Goal: Task Accomplishment & Management: Complete application form

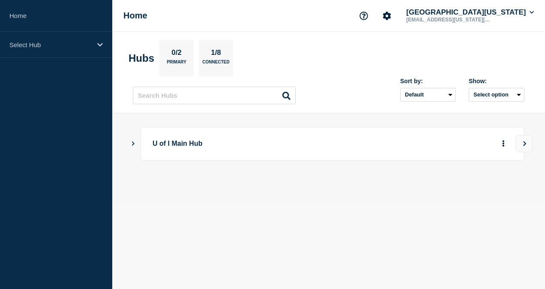
click at [203, 134] on div "U of I Main Hub" at bounding box center [332, 144] width 384 height 34
click at [144, 141] on div "U of I Main Hub" at bounding box center [332, 144] width 384 height 34
click at [126, 141] on main "U of I Main Hub" at bounding box center [328, 158] width 433 height 90
click at [130, 142] on main "U of I Main Hub" at bounding box center [328, 158] width 433 height 90
click at [130, 142] on icon "Show Connected Hubs" at bounding box center [133, 143] width 6 height 4
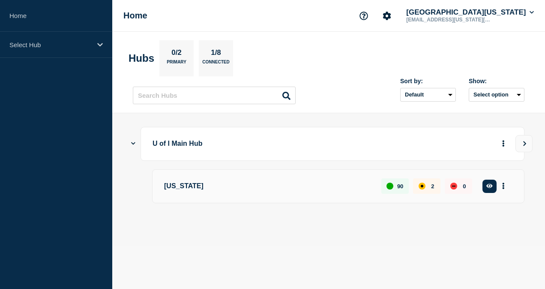
click at [305, 183] on p "[US_STATE]" at bounding box center [267, 186] width 207 height 16
click at [393, 188] on div "90" at bounding box center [394, 185] width 27 height 15
click at [492, 185] on icon "button" at bounding box center [489, 186] width 6 height 4
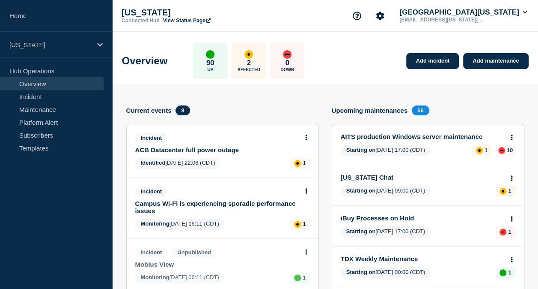
click at [41, 85] on link "Overview" at bounding box center [52, 83] width 104 height 13
click at [36, 93] on link "Incident" at bounding box center [52, 96] width 104 height 13
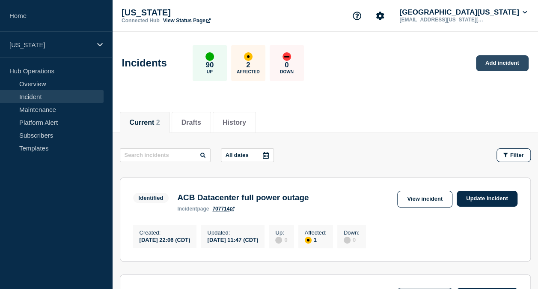
click at [505, 63] on link "Add incident" at bounding box center [502, 63] width 53 height 16
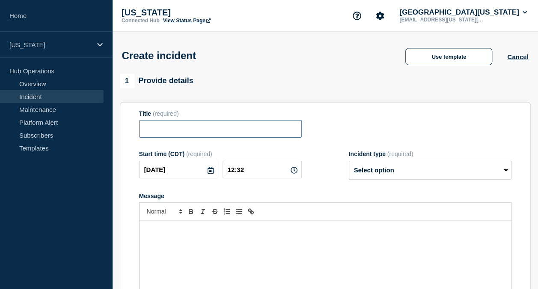
click at [216, 134] on input "Title" at bounding box center [220, 129] width 163 height 18
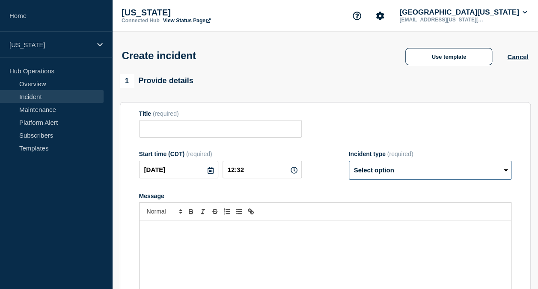
click at [391, 176] on select "Select option Investigating Identified Monitoring" at bounding box center [430, 170] width 163 height 19
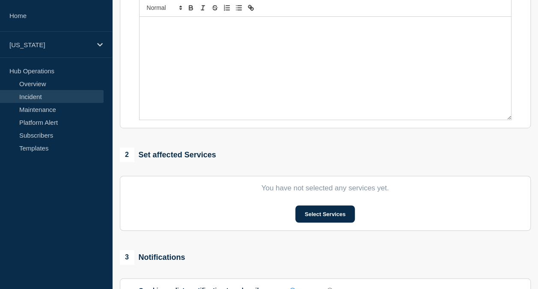
scroll to position [257, 0]
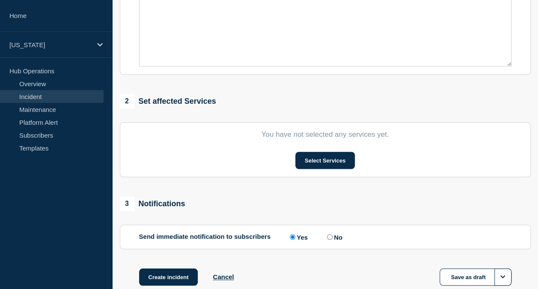
click at [323, 170] on section "You have not selected any services yet. Select Services" at bounding box center [325, 149] width 411 height 55
click at [320, 165] on button "Select Services" at bounding box center [326, 160] width 60 height 17
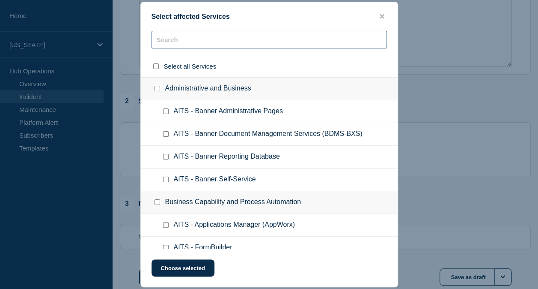
click at [214, 36] on input "text" at bounding box center [270, 40] width 236 height 18
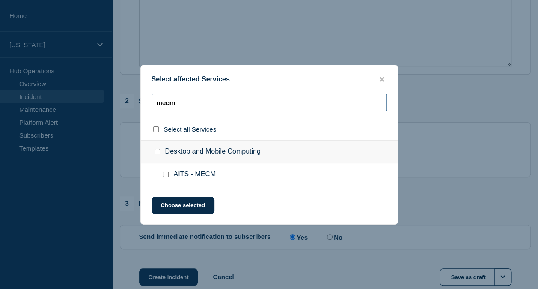
type input "mecm"
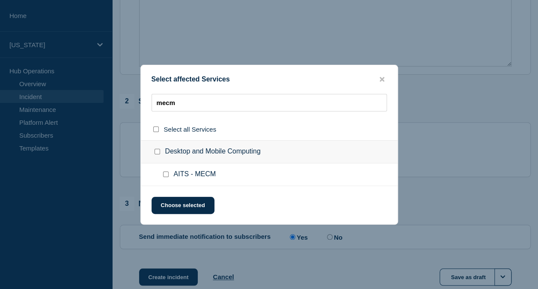
click at [197, 174] on span "AITS - MECM" at bounding box center [195, 174] width 42 height 9
click at [168, 172] on input "AITS - MECM checkbox" at bounding box center [166, 174] width 6 height 6
checkbox input "true"
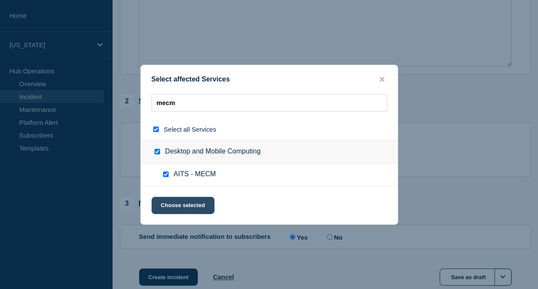
click at [176, 202] on button "Choose selected" at bounding box center [183, 205] width 63 height 17
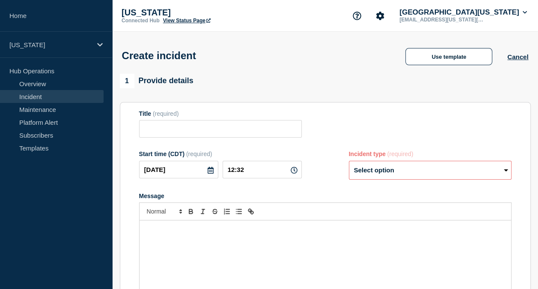
scroll to position [128, 0]
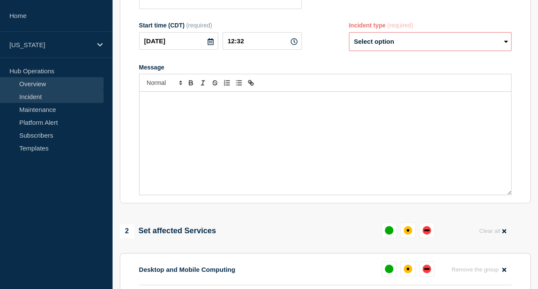
click at [42, 84] on link "Overview" at bounding box center [52, 83] width 104 height 13
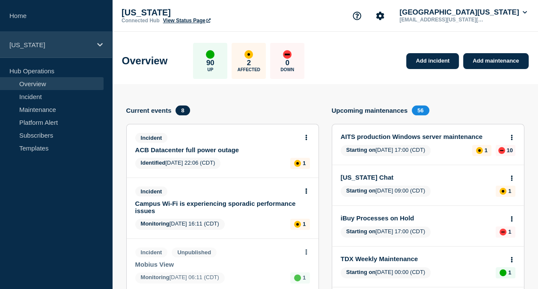
click at [38, 48] on div "[US_STATE]" at bounding box center [56, 45] width 112 height 26
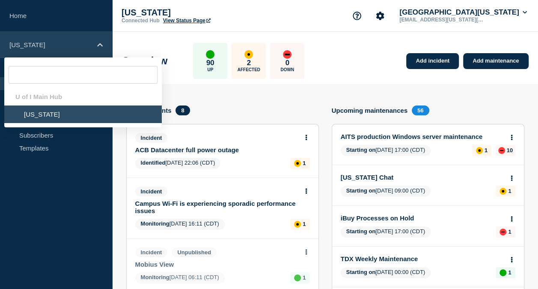
click at [101, 46] on icon at bounding box center [100, 45] width 6 height 6
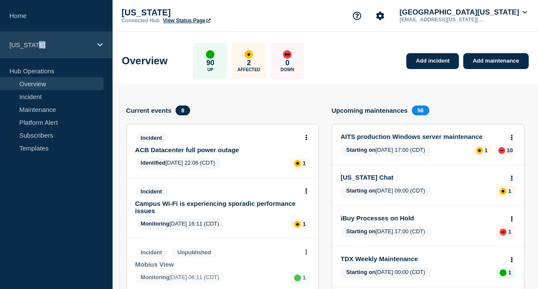
click at [101, 46] on icon at bounding box center [100, 45] width 6 height 6
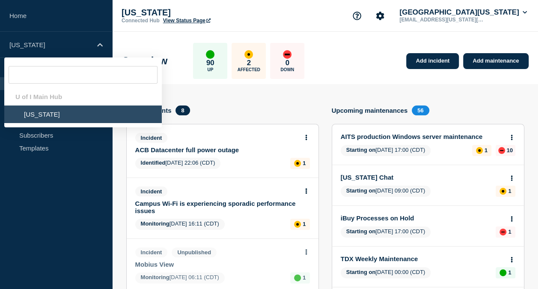
click at [54, 96] on div "U of I Main Hub" at bounding box center [83, 97] width 158 height 18
click at [48, 116] on li "[US_STATE]" at bounding box center [83, 114] width 158 height 18
click at [27, 112] on li "[US_STATE]" at bounding box center [83, 114] width 158 height 18
drag, startPoint x: 27, startPoint y: 112, endPoint x: 62, endPoint y: 178, distance: 74.9
click at [62, 178] on aside "Home Illinois U of I Main Hub Illinois Hub Operations Overview Incident Mainten…" at bounding box center [56, 144] width 112 height 289
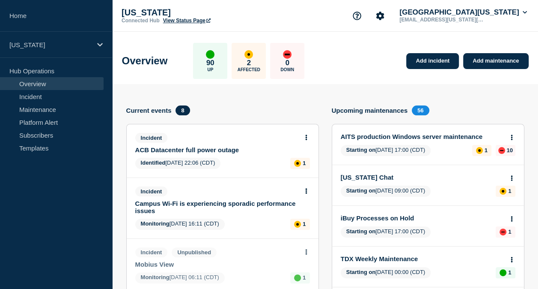
click at [49, 72] on p "Hub Operations" at bounding box center [56, 70] width 112 height 13
click at [182, 19] on link "View Status Page" at bounding box center [187, 21] width 48 height 6
click at [247, 21] on div "Connected Hub View Status Page" at bounding box center [207, 21] width 171 height 6
click at [427, 62] on link "Add incident" at bounding box center [432, 61] width 53 height 16
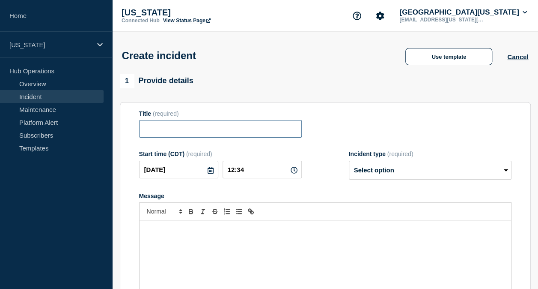
click at [235, 123] on input "Title" at bounding box center [220, 129] width 163 height 18
paste input "MECM Service Interruption"
click at [178, 133] on input "MECM Service Interruption" at bounding box center [220, 129] width 163 height 18
type input "MECM PXE Interruption"
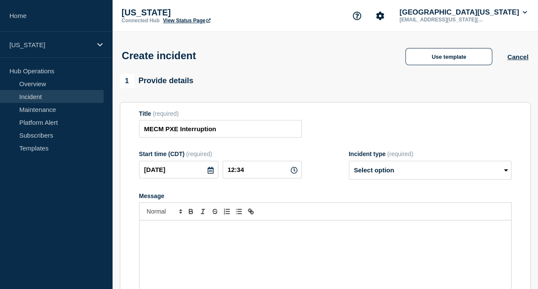
click at [508, 57] on button "Cancel" at bounding box center [518, 56] width 21 height 7
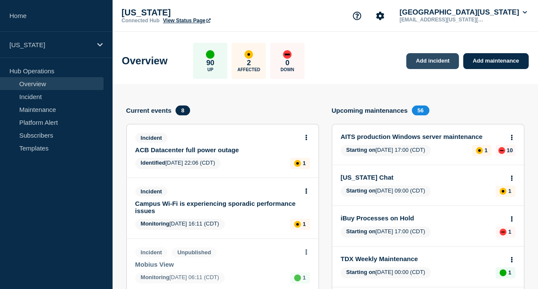
click at [424, 61] on link "Add incident" at bounding box center [432, 61] width 53 height 16
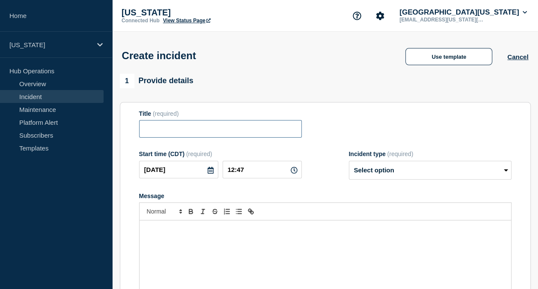
click at [188, 130] on input "Title" at bounding box center [220, 129] width 163 height 18
click at [182, 129] on input "Title" at bounding box center [220, 129] width 163 height 18
type input "MECM PXE Interruption"
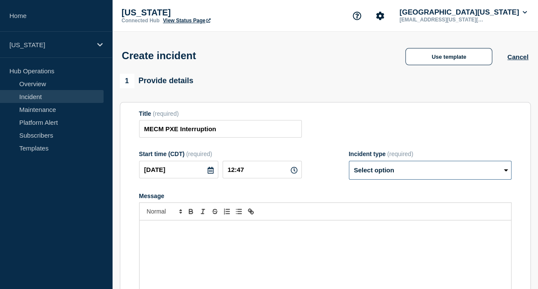
click at [404, 175] on select "Select option Investigating Identified Monitoring" at bounding box center [430, 170] width 163 height 19
select select "investigating"
click at [349, 162] on select "Select option Investigating Identified Monitoring" at bounding box center [430, 170] width 163 height 19
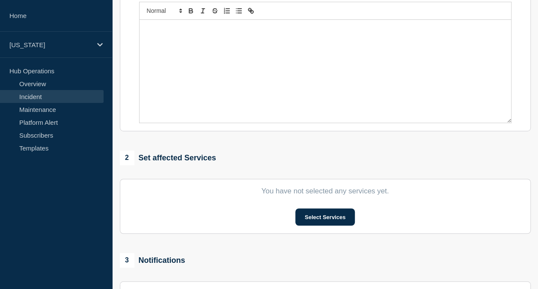
scroll to position [214, 0]
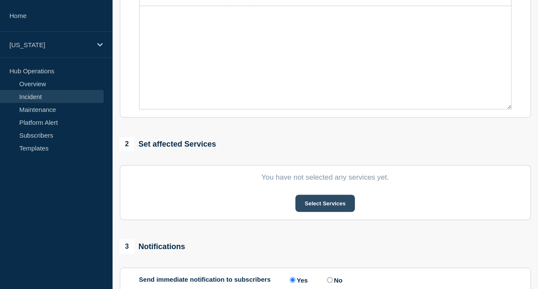
click at [317, 207] on button "Select Services" at bounding box center [326, 202] width 60 height 17
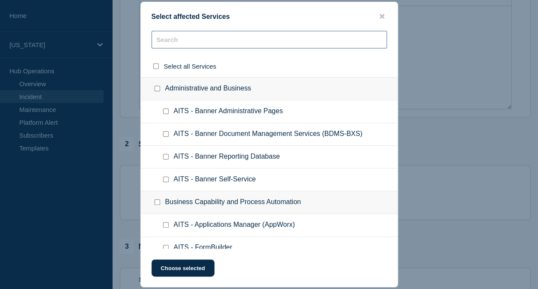
click at [193, 43] on input "text" at bounding box center [270, 40] width 236 height 18
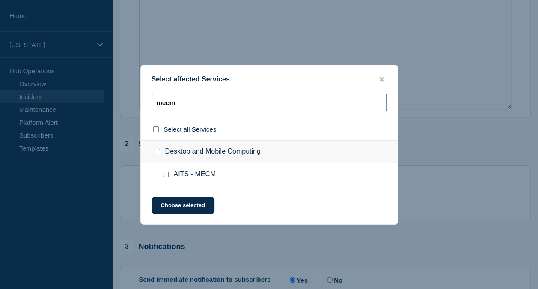
type input "mecm"
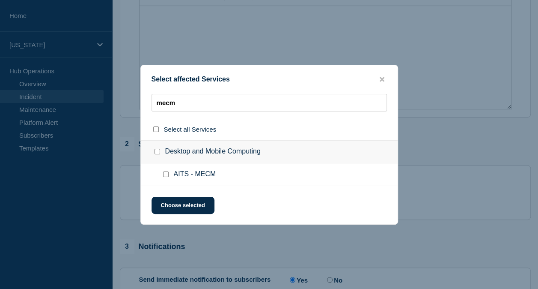
click at [172, 177] on div at bounding box center [167, 174] width 12 height 9
click at [159, 168] on ul "AITS - MECM" at bounding box center [269, 174] width 257 height 23
click at [162, 173] on div at bounding box center [167, 174] width 12 height 9
click at [165, 173] on input "AITS - MECM checkbox" at bounding box center [166, 174] width 6 height 6
checkbox input "true"
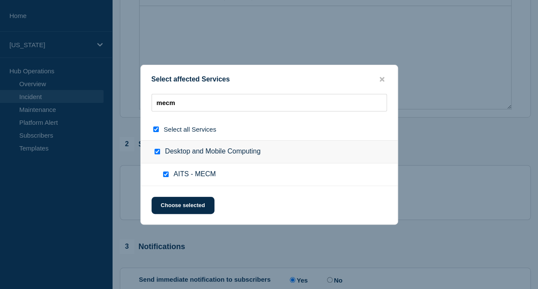
checkbox input "true"
click at [177, 202] on button "Choose selected" at bounding box center [183, 205] width 63 height 17
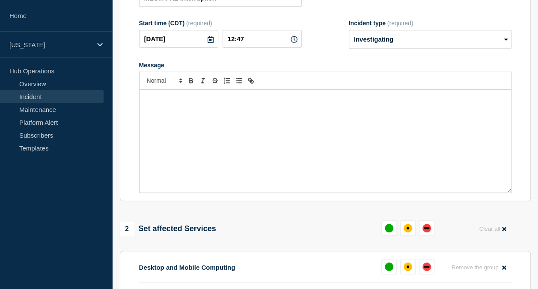
scroll to position [128, 0]
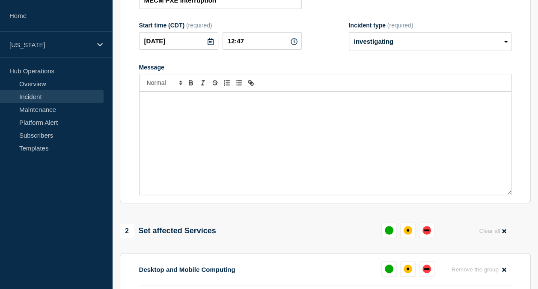
click at [194, 139] on div "Message" at bounding box center [326, 143] width 372 height 103
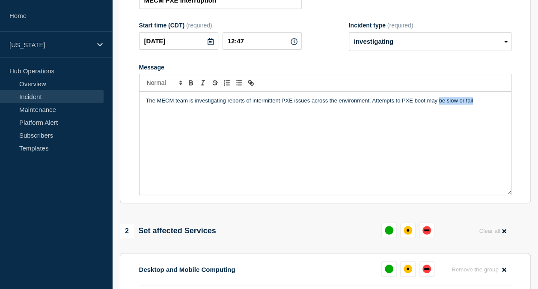
drag, startPoint x: 443, startPoint y: 103, endPoint x: 483, endPoint y: 103, distance: 39.4
click at [483, 103] on p "The MECM team is investigating reports of intermittent PXE issues across the en…" at bounding box center [325, 101] width 359 height 8
click at [314, 113] on p "The MECM team is investigating reports of intermittent PXE issues across the en…" at bounding box center [325, 105] width 359 height 16
click at [308, 110] on p "The MECM team is investigating reports of intermittent PXE issues across the en…" at bounding box center [325, 105] width 359 height 16
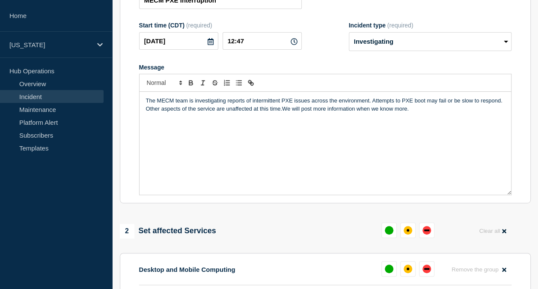
click at [283, 110] on p "The MECM team is investigating reports of intermittent PXE issues across the en…" at bounding box center [325, 105] width 359 height 16
click at [427, 103] on p "The MECM team is investigating reports of intermittent PXE issues across the en…" at bounding box center [325, 105] width 359 height 16
drag, startPoint x: 438, startPoint y: 102, endPoint x: 500, endPoint y: 104, distance: 62.1
click at [500, 104] on p "The MECM team is investigating reports of intermittent PXE issues across the en…" at bounding box center [325, 105] width 359 height 16
click at [443, 124] on div "The MECM team is investigating reports of intermittent PXE issues across the en…" at bounding box center [326, 143] width 372 height 103
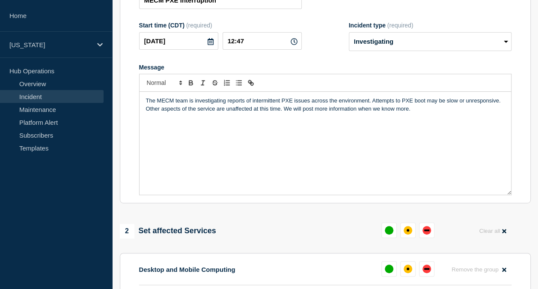
click at [314, 103] on p "The MECM team is investigating reports of intermittent PXE issues across the en…" at bounding box center [325, 105] width 359 height 16
click at [419, 113] on p "The MECM team is investigating reports of intermittent PXE issues across the en…" at bounding box center [325, 105] width 359 height 16
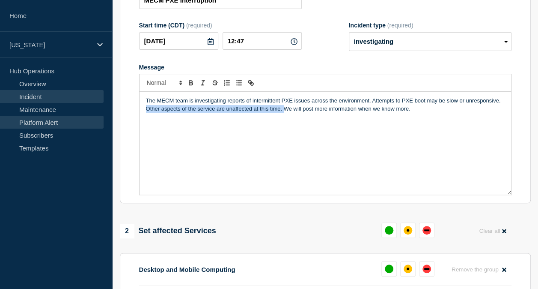
drag, startPoint x: 283, startPoint y: 110, endPoint x: 88, endPoint y: 118, distance: 195.1
click at [88, 118] on div "Home [US_STATE] Hub Operations Overview Incident Maintenance Platform Alert Sub…" at bounding box center [269, 193] width 538 height 643
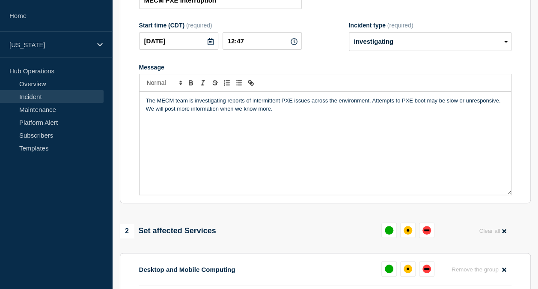
click at [314, 113] on p "The MECM team is investigating reports of intermittent PXE issues across the en…" at bounding box center [325, 105] width 359 height 16
click at [245, 119] on p "Message" at bounding box center [325, 117] width 359 height 8
click at [281, 134] on div "The MECM team is investigating reports of intermittent PXE issues across the en…" at bounding box center [326, 143] width 372 height 103
drag, startPoint x: 292, startPoint y: 132, endPoint x: -2, endPoint y: 73, distance: 299.8
click at [0, 73] on html "Home [US_STATE] Hub Operations Overview Incident Maintenance Platform Alert Sub…" at bounding box center [269, 16] width 538 height 289
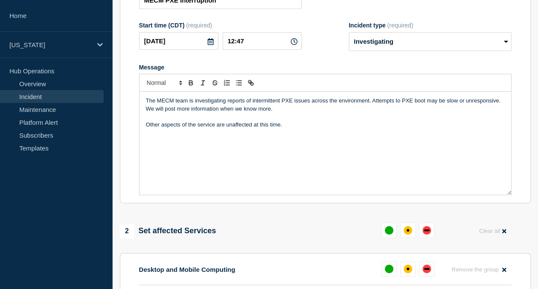
copy div "The MECM team is investigating reports of intermittent PXE issues across the en…"
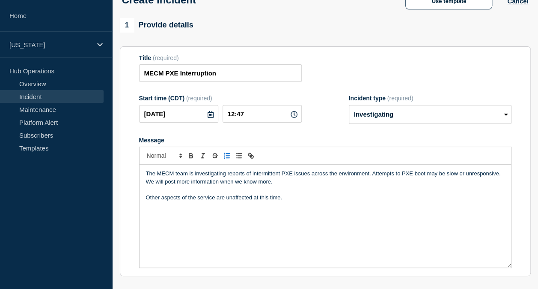
scroll to position [0, 0]
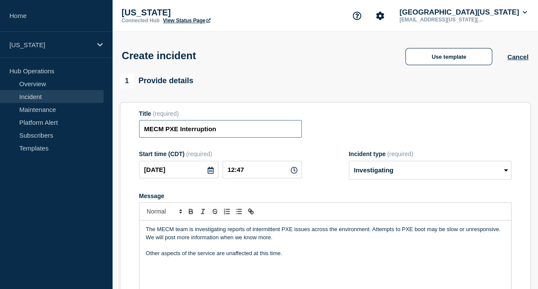
click at [263, 132] on input "MECM PXE Interruption" at bounding box center [220, 129] width 163 height 18
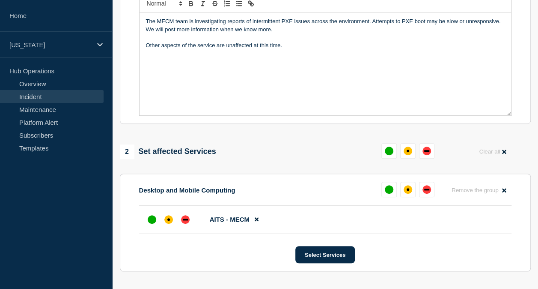
scroll to position [214, 0]
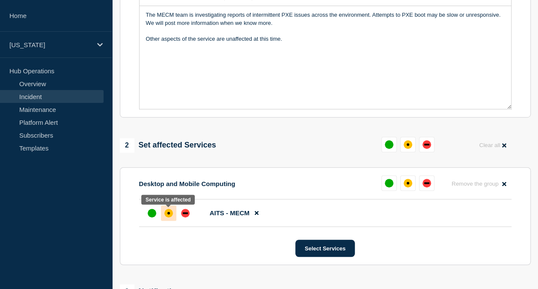
click at [169, 216] on div "affected" at bounding box center [168, 213] width 9 height 9
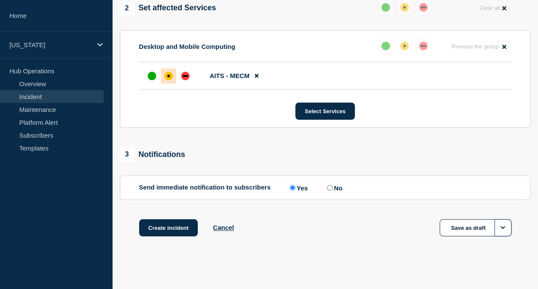
scroll to position [356, 0]
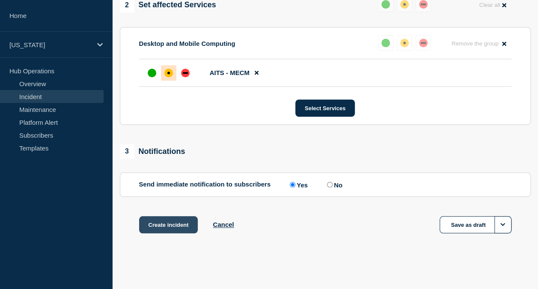
click at [152, 225] on button "Create incident" at bounding box center [168, 224] width 59 height 17
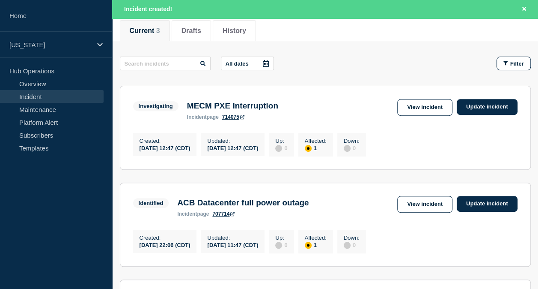
scroll to position [128, 0]
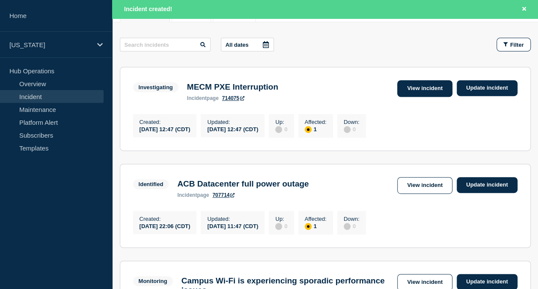
click at [426, 85] on link "View incident" at bounding box center [424, 88] width 55 height 17
